Goal: Transaction & Acquisition: Purchase product/service

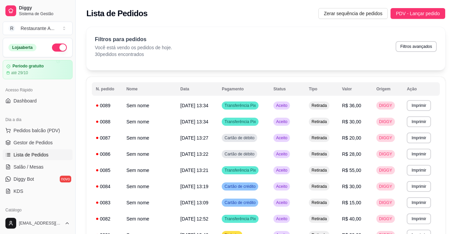
click at [39, 133] on span "Pedidos balcão (PDV)" at bounding box center [36, 130] width 47 height 7
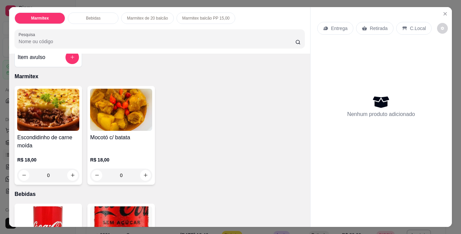
scroll to position [28, 0]
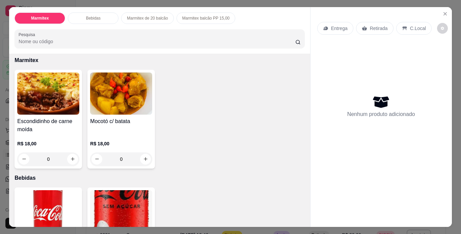
click at [310, 224] on div at bounding box center [380, 221] width 141 height 11
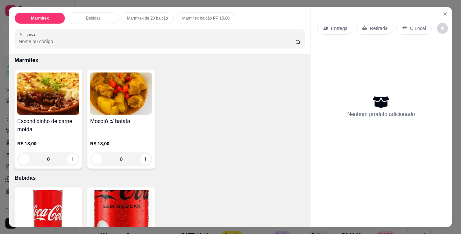
click at [310, 224] on div at bounding box center [380, 221] width 141 height 11
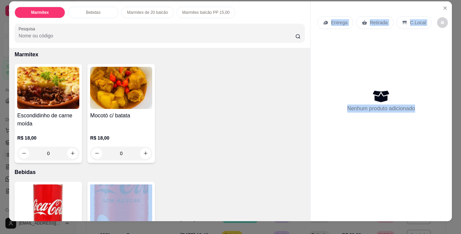
drag, startPoint x: 309, startPoint y: 224, endPoint x: 304, endPoint y: 214, distance: 10.7
click at [304, 214] on div "Marmitex Bebidas Marmitex de 20 balcão Marmitex balcão PP 15,00 Pesquisa Item a…" at bounding box center [230, 111] width 442 height 220
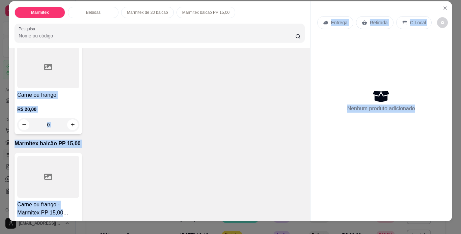
scroll to position [284, 0]
click at [71, 122] on icon "increase-product-quantity" at bounding box center [72, 124] width 5 height 5
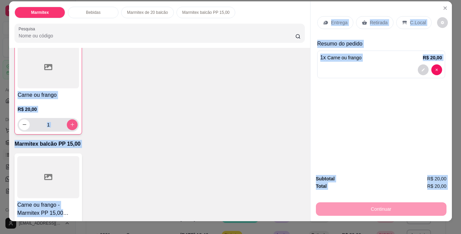
scroll to position [284, 0]
click at [253, 140] on p "Marmitex balcão PP 15,00" at bounding box center [160, 144] width 290 height 8
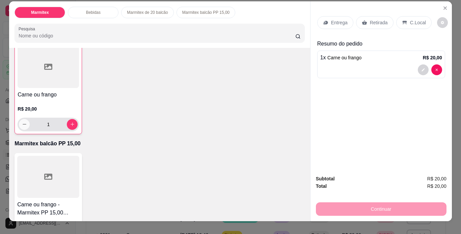
click at [25, 123] on button "decrease-product-quantity" at bounding box center [24, 124] width 11 height 11
type input "0"
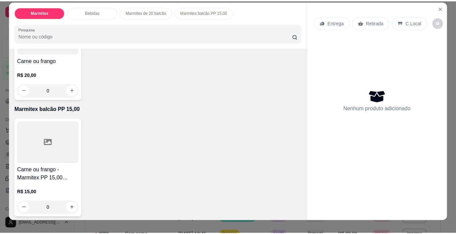
scroll to position [319, 0]
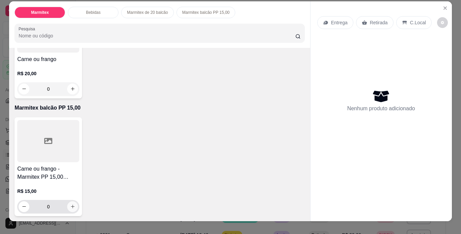
click at [72, 201] on button "increase-product-quantity" at bounding box center [72, 206] width 11 height 11
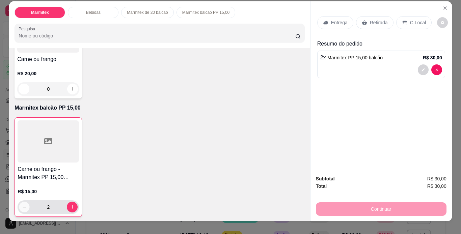
click at [22, 205] on icon "decrease-product-quantity" at bounding box center [24, 207] width 5 height 5
type input "1"
click at [371, 19] on p "Retirada" at bounding box center [379, 22] width 18 height 7
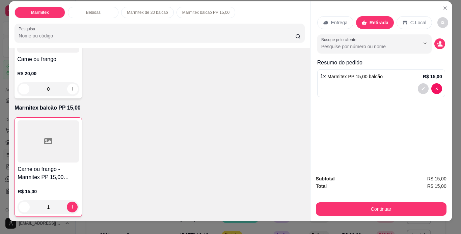
click at [371, 19] on p "Retirada" at bounding box center [378, 22] width 19 height 7
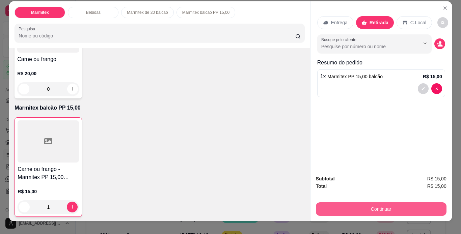
click at [410, 204] on button "Continuar" at bounding box center [381, 208] width 131 height 13
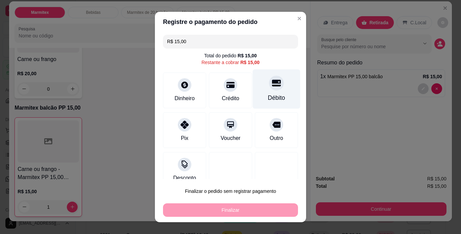
click at [268, 102] on div "Débito" at bounding box center [276, 97] width 17 height 9
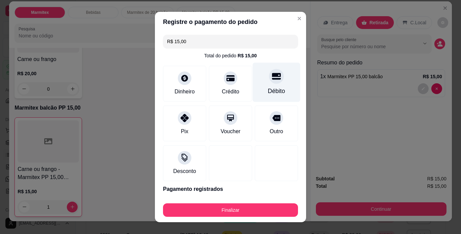
type input "R$ 0,00"
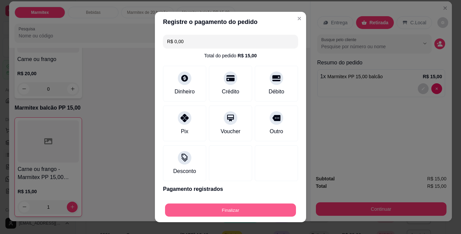
click at [264, 212] on button "Finalizar" at bounding box center [230, 210] width 131 height 13
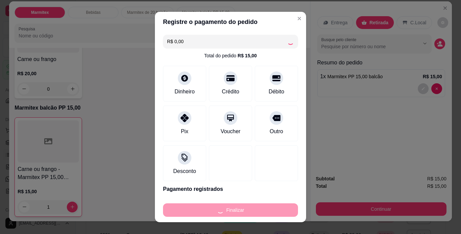
type input "0"
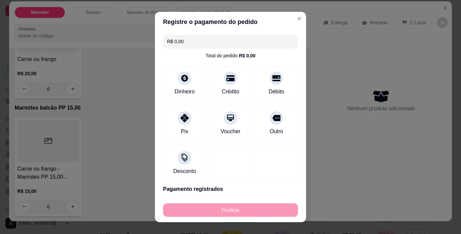
type input "-R$ 15,00"
